Goal: Task Accomplishment & Management: Use online tool/utility

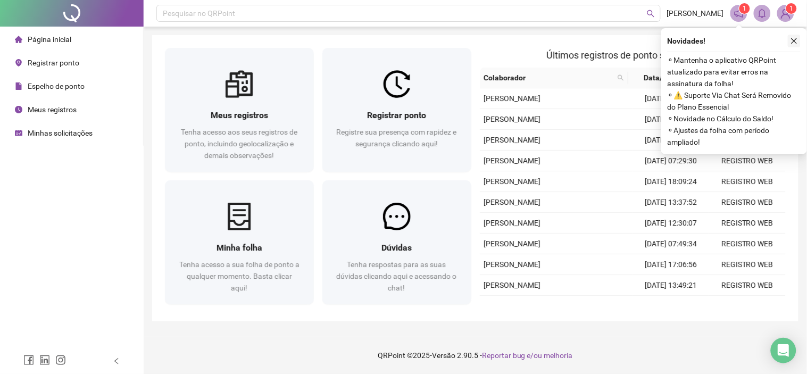
click at [794, 43] on icon "close" at bounding box center [793, 40] width 7 height 7
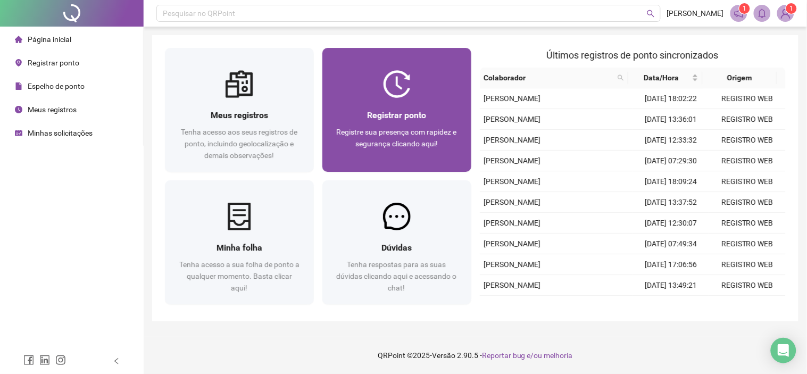
click at [375, 82] on div at bounding box center [396, 84] width 149 height 28
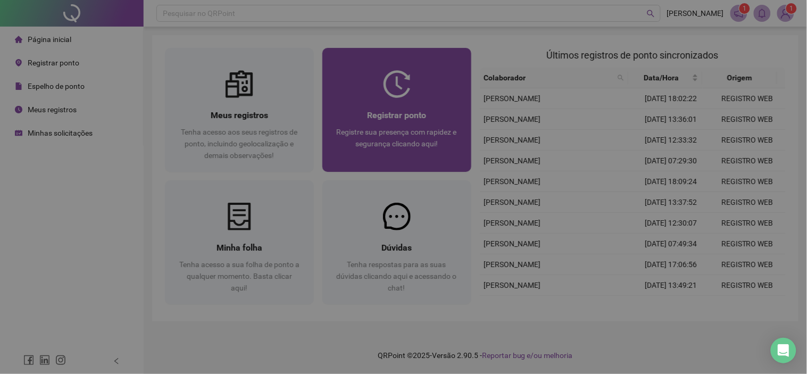
click at [375, 114] on h2 "07:58:22" at bounding box center [403, 123] width 347 height 18
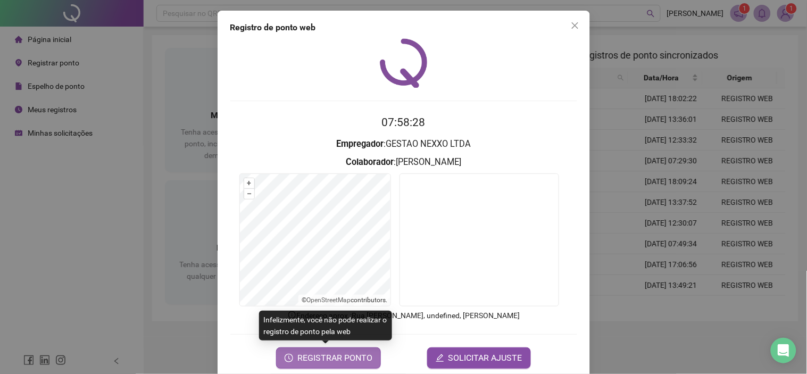
click at [339, 356] on span "REGISTRAR PONTO" at bounding box center [334, 358] width 75 height 13
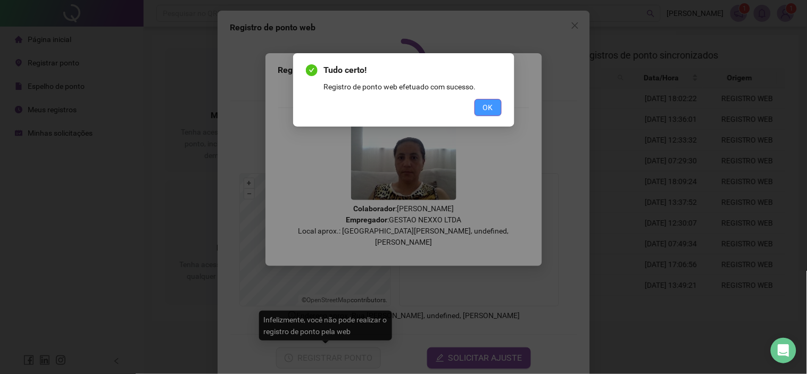
click at [481, 105] on button "OK" at bounding box center [487, 107] width 27 height 17
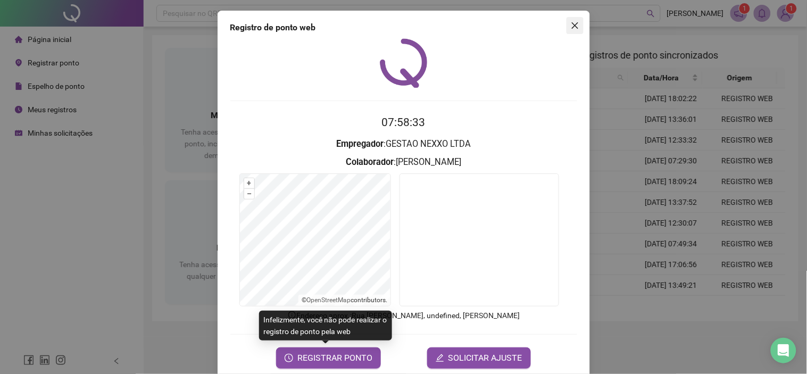
click at [571, 23] on icon "close" at bounding box center [575, 25] width 9 height 9
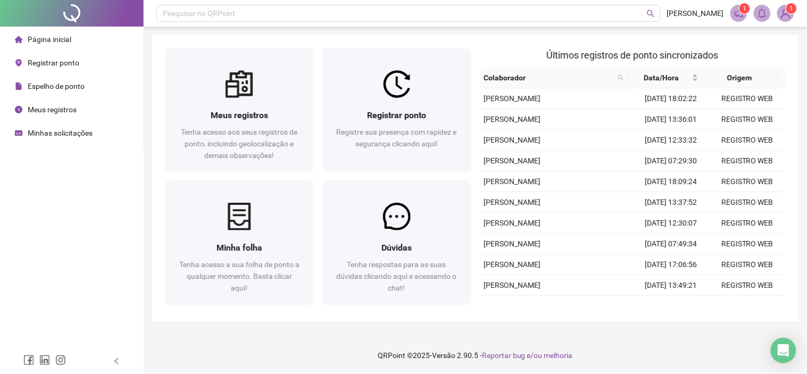
click at [64, 129] on span "Minhas solicitações" at bounding box center [60, 133] width 65 height 9
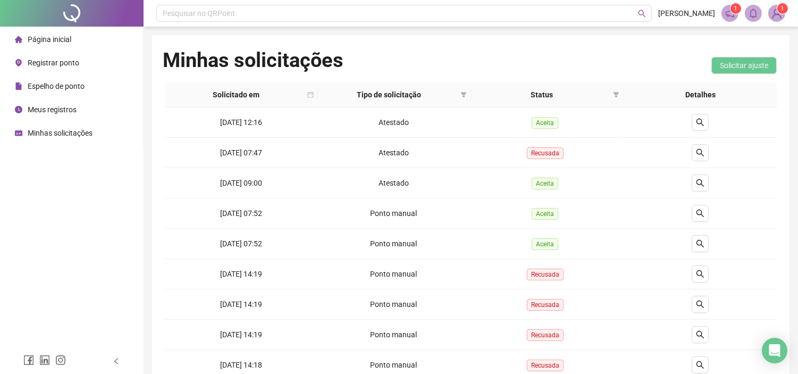
click at [59, 39] on span "Página inicial" at bounding box center [50, 39] width 44 height 9
